Goal: Task Accomplishment & Management: Complete application form

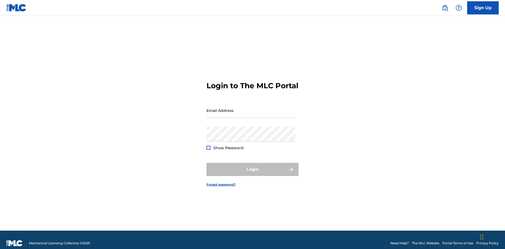
scroll to position [7, 0]
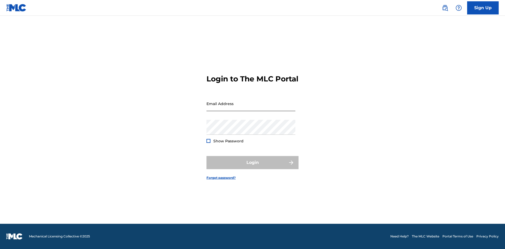
click at [251, 108] on input "Email Address" at bounding box center [250, 103] width 89 height 15
type input "[EMAIL_ADDRESS][DOMAIN_NAME]"
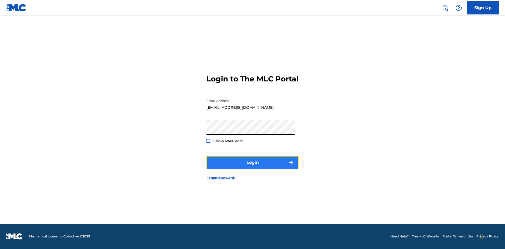
click at [252, 167] on button "Login" at bounding box center [252, 162] width 92 height 13
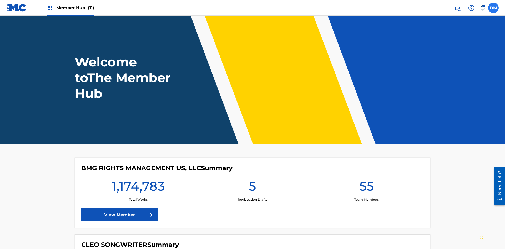
click at [493, 8] on label at bounding box center [493, 8] width 11 height 11
click at [493, 8] on input "[PERSON_NAME] [PERSON_NAME] [PERSON_NAME][EMAIL_ADDRESS][DOMAIN_NAME] Notificat…" at bounding box center [493, 8] width 0 height 0
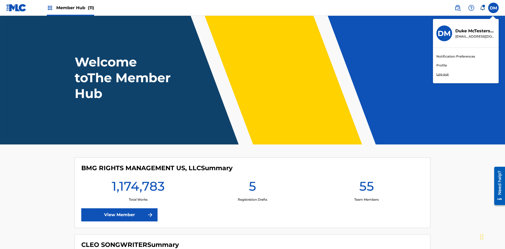
scroll to position [32, 0]
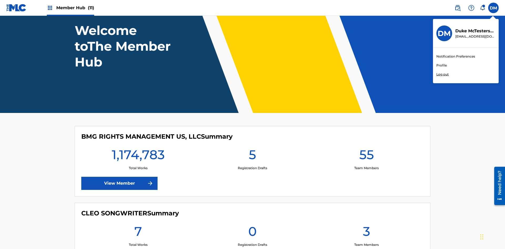
click at [441, 65] on link "Profile" at bounding box center [441, 65] width 11 height 5
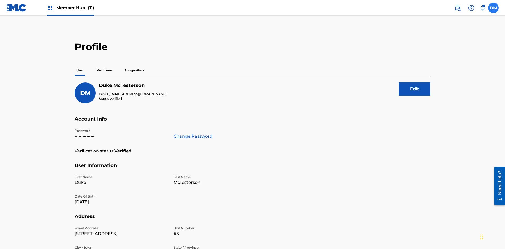
scroll to position [33, 0]
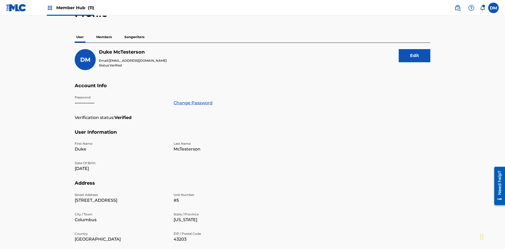
click at [104, 37] on p "Members" at bounding box center [104, 37] width 19 height 11
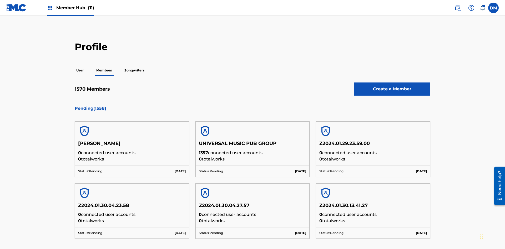
scroll to position [51, 0]
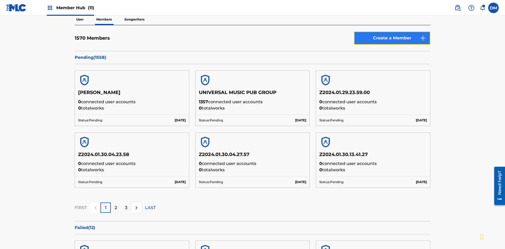
click at [392, 38] on link "Create a Member" at bounding box center [392, 38] width 76 height 13
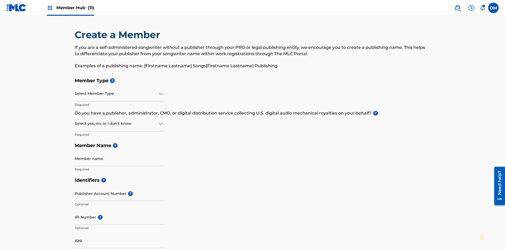
scroll to position [59, 0]
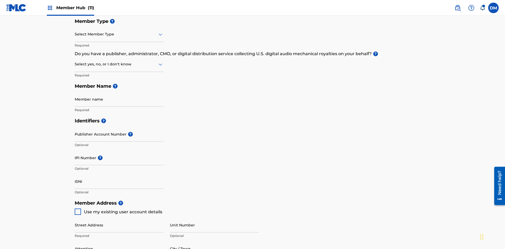
click at [75, 34] on input "text" at bounding box center [75, 35] width 1 height 6
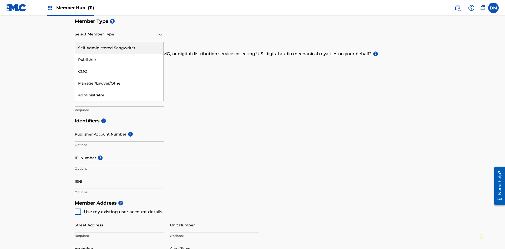
click at [119, 60] on div "Publisher" at bounding box center [119, 60] width 88 height 12
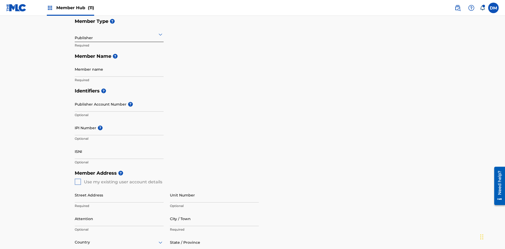
click at [75, 34] on input "text" at bounding box center [75, 35] width 1 height 6
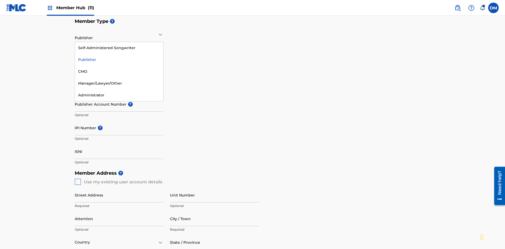
click at [119, 72] on div "CMO" at bounding box center [119, 72] width 88 height 12
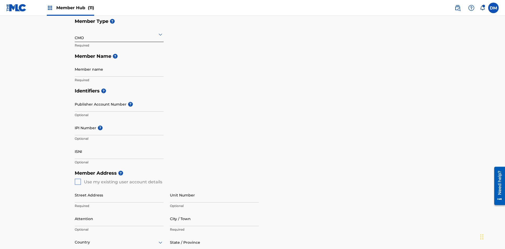
click at [75, 34] on input "text" at bounding box center [75, 35] width 1 height 6
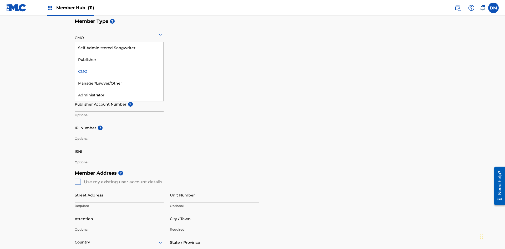
click at [119, 48] on div "Self-Administered Songwriter" at bounding box center [119, 48] width 88 height 12
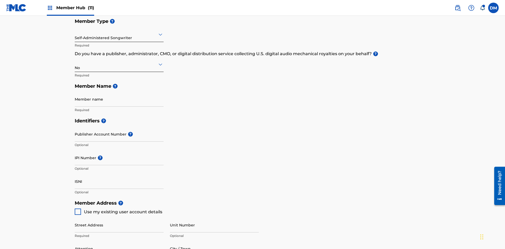
click at [75, 34] on input "text" at bounding box center [75, 35] width 1 height 6
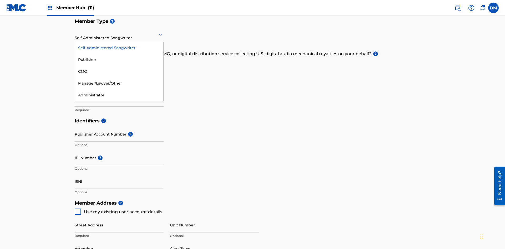
click at [119, 83] on div "Manager/Lawyer/Other" at bounding box center [119, 84] width 88 height 12
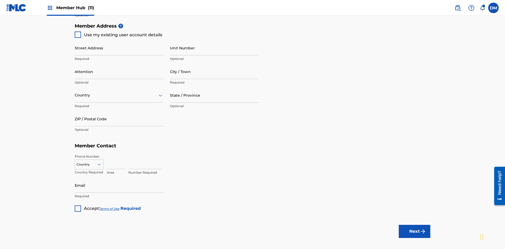
scroll to position [89, 0]
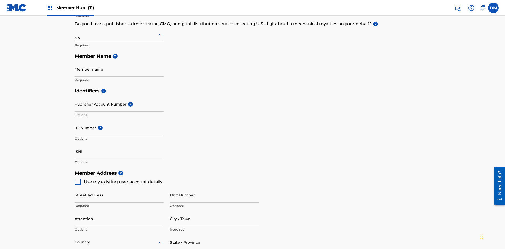
click at [75, 34] on input "text" at bounding box center [75, 35] width 1 height 6
click at [119, 48] on div "Yes" at bounding box center [119, 48] width 88 height 12
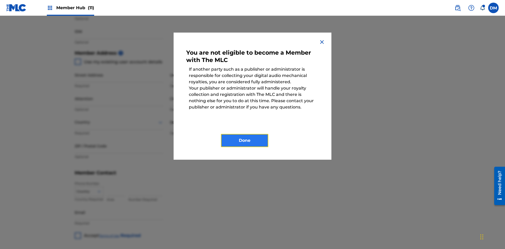
click at [245, 141] on button "Done" at bounding box center [244, 140] width 47 height 13
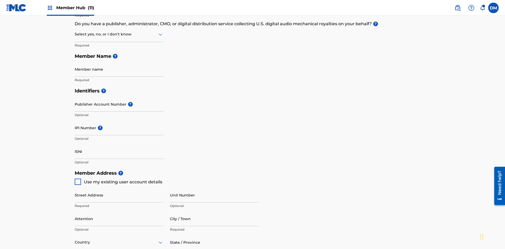
click at [75, 34] on input "text" at bounding box center [75, 35] width 1 height 6
click at [119, 72] on div "I don't know" at bounding box center [119, 72] width 88 height 12
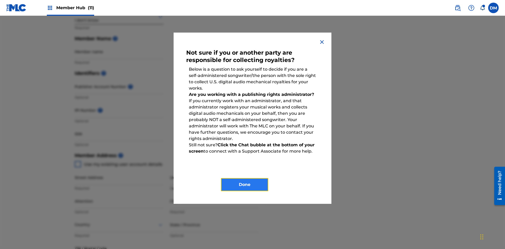
click at [245, 185] on button "Done" at bounding box center [244, 184] width 47 height 13
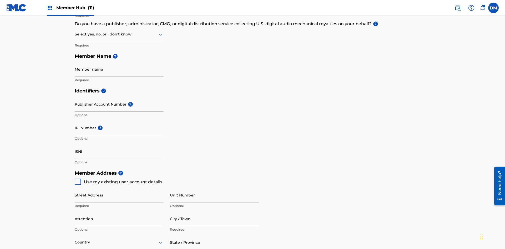
click at [75, 34] on input "text" at bounding box center [75, 35] width 1 height 6
click at [119, 60] on div "No" at bounding box center [119, 60] width 88 height 12
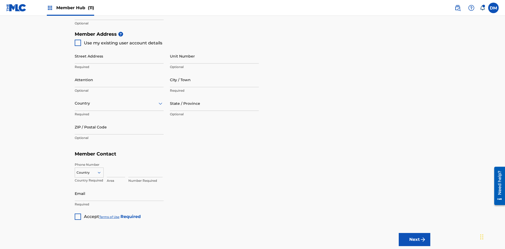
scroll to position [120, 0]
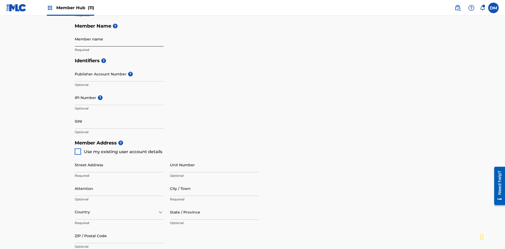
click at [119, 39] on input "Member name" at bounding box center [119, 39] width 89 height 15
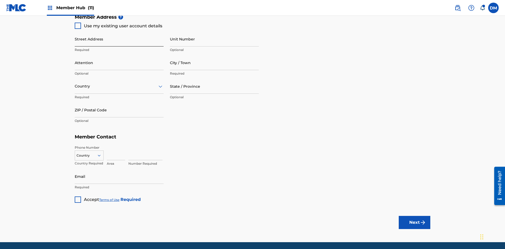
type input "Z2025.09.24.04.28.38"
click at [119, 39] on input "Street Address" at bounding box center [119, 39] width 89 height 15
type input "[STREET_ADDRESS]"
click at [214, 39] on input "Unit Number" at bounding box center [214, 39] width 89 height 15
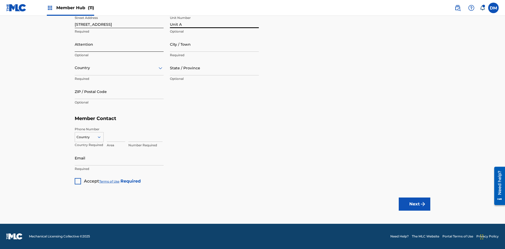
type input "Unit A"
click at [119, 44] on input "Attention" at bounding box center [119, 44] width 89 height 15
type input "[PERSON_NAME]"
click at [214, 44] on input "City / Town" at bounding box center [214, 44] width 89 height 15
type input "[GEOGRAPHIC_DATA]"
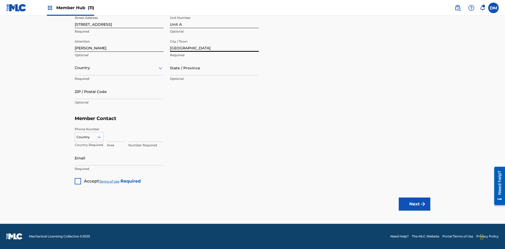
click at [75, 68] on input "text" at bounding box center [75, 68] width 1 height 6
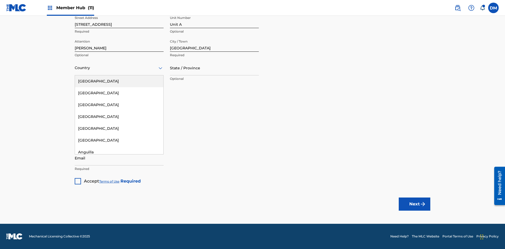
click at [119, 81] on div "[GEOGRAPHIC_DATA]" at bounding box center [119, 81] width 88 height 12
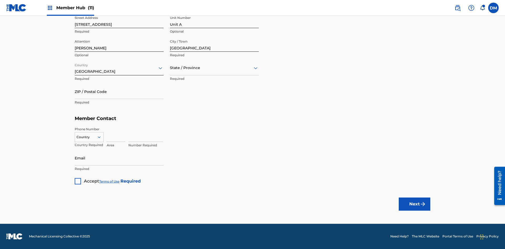
click at [170, 68] on input "text" at bounding box center [170, 68] width 1 height 6
click at [119, 92] on input "ZIP / Postal Code" at bounding box center [119, 91] width 89 height 15
type input "43140"
click at [101, 137] on icon at bounding box center [99, 137] width 5 height 5
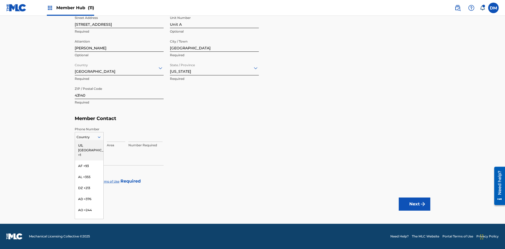
click at [89, 145] on div "US, [GEOGRAPHIC_DATA] +1" at bounding box center [89, 150] width 28 height 21
click at [116, 134] on input at bounding box center [116, 134] width 18 height 15
type input "740"
click at [145, 134] on input at bounding box center [145, 134] width 34 height 15
type input "8675309"
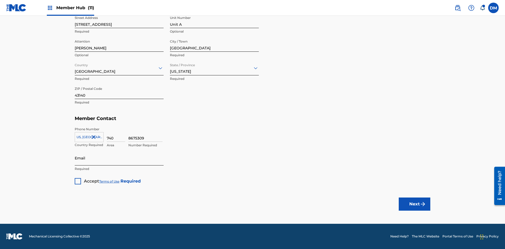
click at [119, 158] on input "Email" at bounding box center [119, 158] width 89 height 15
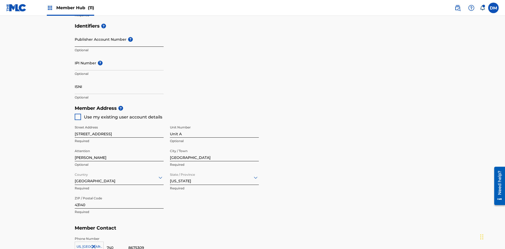
type input "[EMAIL_ADDRESS][DOMAIN_NAME]"
click at [119, 39] on input "Publisher Account Number ?" at bounding box center [119, 39] width 89 height 15
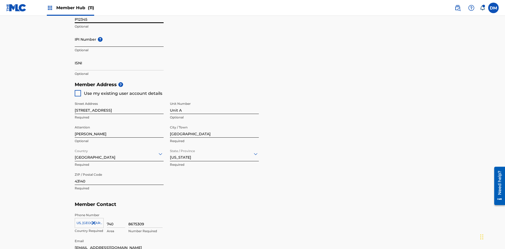
type input "P12345"
click at [119, 39] on input "IPI Number ?" at bounding box center [119, 39] width 89 height 15
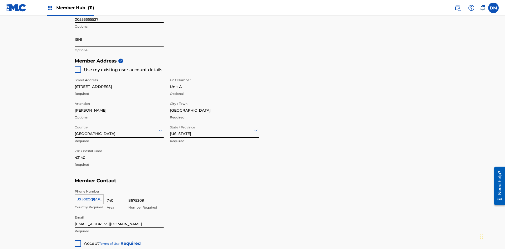
type input "00555555527"
click at [119, 39] on input "ISNI" at bounding box center [119, 39] width 89 height 15
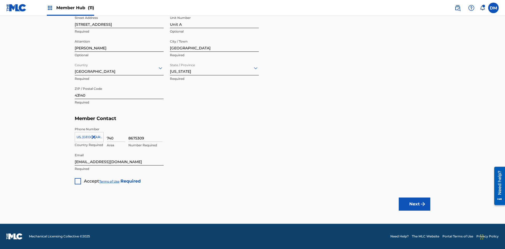
type input "1783704242094149"
click at [78, 181] on div at bounding box center [78, 181] width 6 height 6
click at [414, 204] on button "Next" at bounding box center [415, 204] width 32 height 13
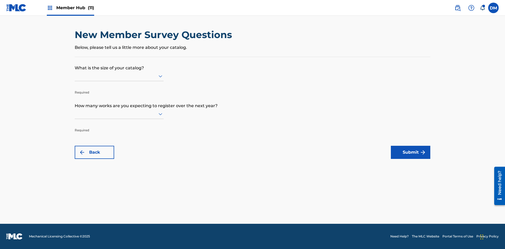
click at [75, 76] on input "text" at bounding box center [75, 76] width 1 height 6
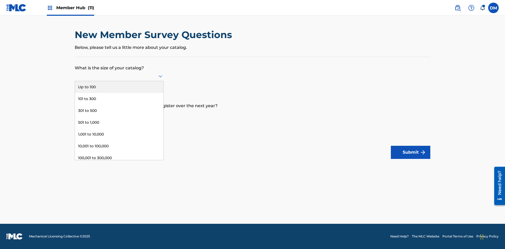
click at [119, 87] on div "Up to 100" at bounding box center [119, 87] width 88 height 12
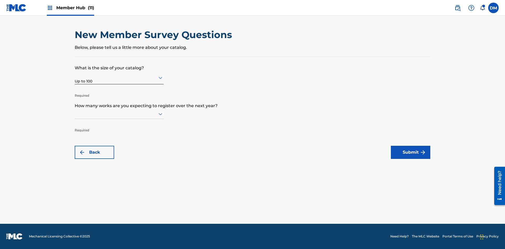
click at [75, 114] on input "text" at bounding box center [75, 114] width 1 height 6
click at [119, 172] on div "1,001 to 10,000" at bounding box center [119, 172] width 88 height 12
click at [411, 153] on button "Submit" at bounding box center [410, 152] width 39 height 13
